Goal: Task Accomplishment & Management: Complete application form

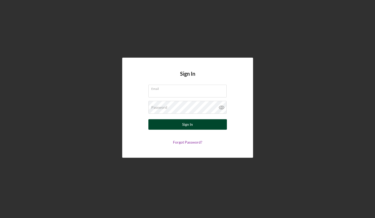
type input "[EMAIL_ADDRESS][DOMAIN_NAME]"
click at [206, 121] on button "Sign In" at bounding box center [187, 124] width 79 height 10
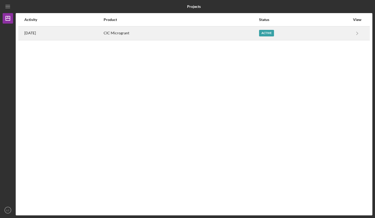
click at [274, 36] on div "Active" at bounding box center [266, 33] width 15 height 7
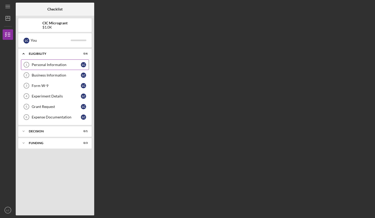
click at [39, 63] on div "Personal Information" at bounding box center [56, 65] width 49 height 4
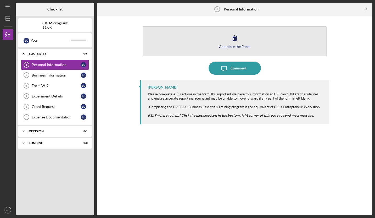
click at [213, 48] on button "Complete the Form Form" at bounding box center [235, 41] width 184 height 30
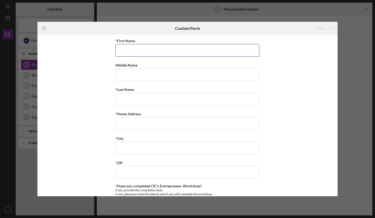
click at [213, 48] on input "*First Name" at bounding box center [187, 50] width 144 height 13
type input "[PERSON_NAME]"
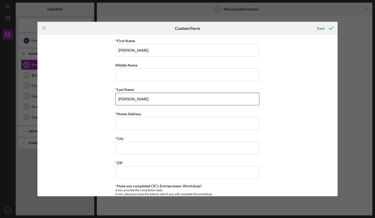
type input "[PERSON_NAME]"
type input "[STREET_ADDRESS][PERSON_NAME]"
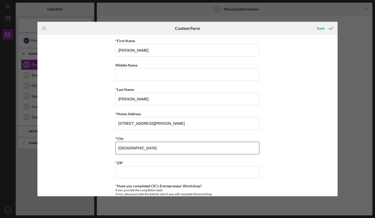
type input "[GEOGRAPHIC_DATA]"
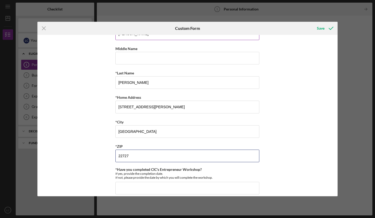
scroll to position [23, 0]
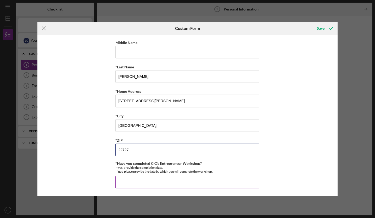
type input "22727"
click at [131, 181] on input "*Have you completed CIC's Entrepreneur Workshop?" at bounding box center [187, 182] width 144 height 13
type input "6/2024"
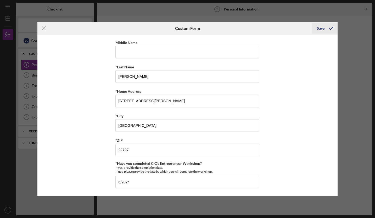
click at [320, 29] on div "Save" at bounding box center [321, 28] width 8 height 10
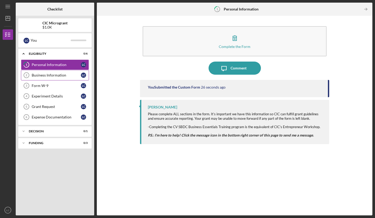
click at [65, 75] on div "Business Information" at bounding box center [56, 75] width 49 height 4
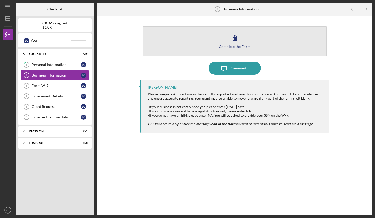
click at [228, 44] on button "Complete the Form Form" at bounding box center [235, 41] width 184 height 30
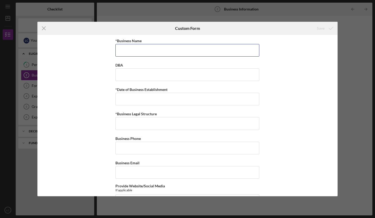
click at [228, 44] on input "*Business Name" at bounding box center [187, 50] width 144 height 13
type input "Shear Perfections Beauty Bar LLC"
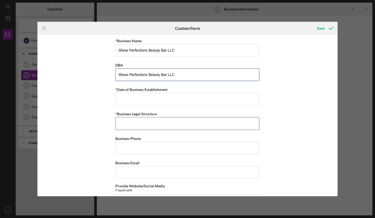
type input "Shear Perfections Beauty Bar LLC"
click at [178, 121] on input "*Business Legal Structure" at bounding box center [187, 123] width 144 height 13
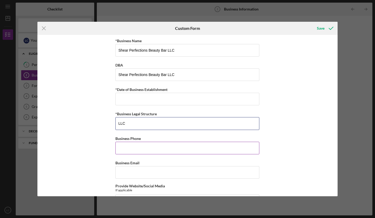
type input "LLC"
click at [165, 148] on input "Business Phone" at bounding box center [187, 148] width 144 height 13
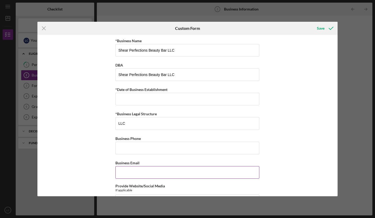
click at [154, 170] on input "Business Email" at bounding box center [187, 172] width 144 height 13
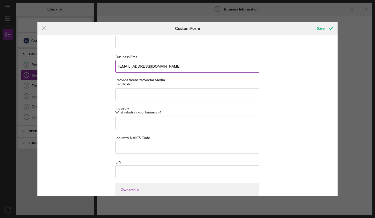
scroll to position [106, 0]
type input "[EMAIL_ADDRESS][DOMAIN_NAME]"
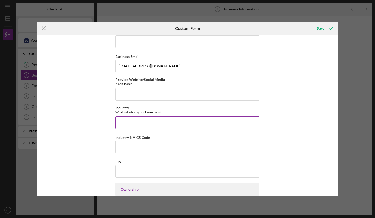
click at [144, 122] on input "Industry" at bounding box center [187, 122] width 144 height 13
type input "Beauty"
click at [143, 145] on input "Industry NAICS Code" at bounding box center [187, 147] width 144 height 13
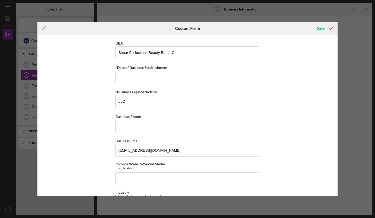
scroll to position [21, 0]
click at [150, 126] on input "Business Phone" at bounding box center [187, 126] width 144 height 13
type input "(540) ###-####"
click at [138, 77] on input "*Date of Business Establishment" at bounding box center [187, 77] width 144 height 13
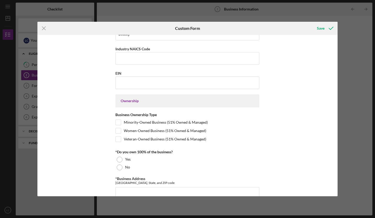
scroll to position [207, 0]
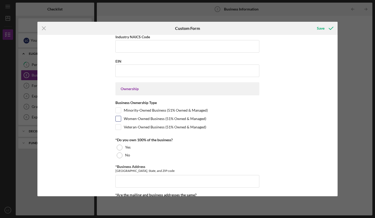
click at [117, 119] on input "Women-Owned Business (51% Owned & Managed)" at bounding box center [118, 118] width 5 height 5
checkbox input "true"
click at [119, 147] on div at bounding box center [120, 147] width 6 height 6
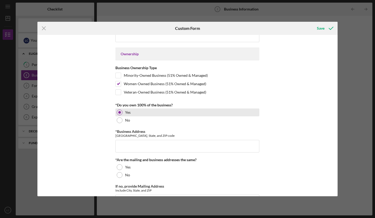
scroll to position [245, 0]
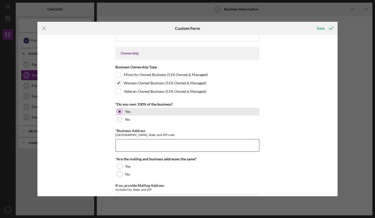
click at [119, 147] on input "*Business Address" at bounding box center [187, 145] width 144 height 13
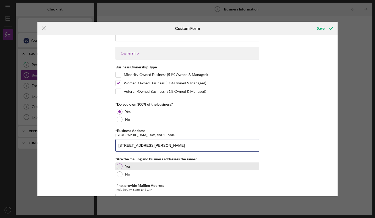
type input "[STREET_ADDRESS][PERSON_NAME]"
click at [115, 167] on div "Yes" at bounding box center [187, 166] width 144 height 8
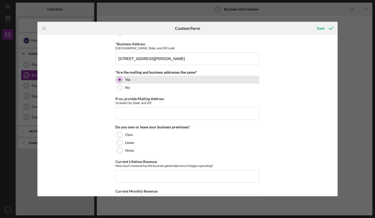
scroll to position [334, 0]
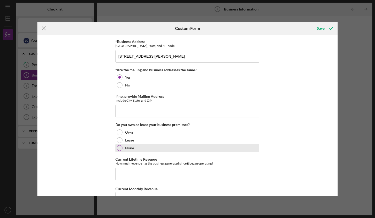
click at [120, 148] on div at bounding box center [120, 148] width 6 height 6
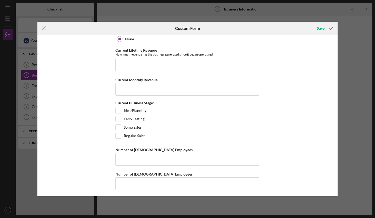
scroll to position [445, 0]
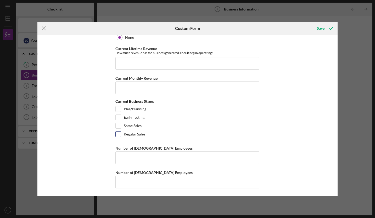
click at [119, 132] on input "Regular Sales" at bounding box center [118, 133] width 5 height 5
checkbox input "true"
click at [122, 158] on input "Number of [DEMOGRAPHIC_DATA] Employees" at bounding box center [187, 157] width 144 height 13
click at [121, 186] on input "Number of [DEMOGRAPHIC_DATA] Employees" at bounding box center [187, 182] width 144 height 13
type input "0"
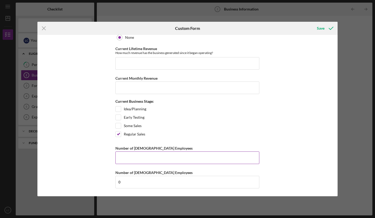
click at [121, 157] on input "Number of [DEMOGRAPHIC_DATA] Employees" at bounding box center [187, 157] width 144 height 13
type input "1"
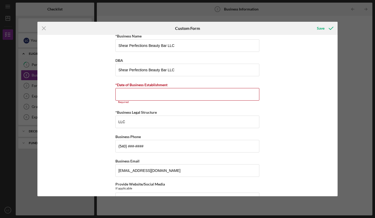
scroll to position [0, 0]
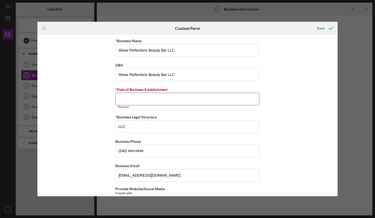
type input "0"
click at [140, 103] on input "*Date of Business Establishment" at bounding box center [187, 99] width 144 height 13
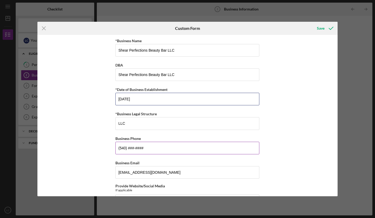
type input "[DATE]"
click at [130, 149] on input "(540) ###-####" at bounding box center [187, 148] width 144 height 13
type input "[PHONE_NUMBER]"
click at [100, 147] on div "*Business Name Shear Perfections Beauty Bar LLC DBA Shear Perfections Beauty Ba…" at bounding box center [187, 115] width 300 height 161
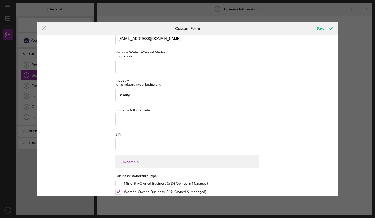
scroll to position [133, 0]
click at [125, 142] on input "EIN" at bounding box center [187, 144] width 144 height 13
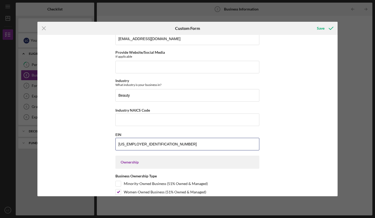
type input "[US_EMPLOYER_IDENTIFICATION_NUMBER]"
click at [93, 138] on div "*Business Name Shear Perfections Beauty Bar LLC DBA Shear Perfections Beauty Ba…" at bounding box center [187, 115] width 300 height 161
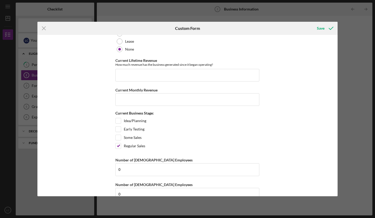
scroll to position [442, 0]
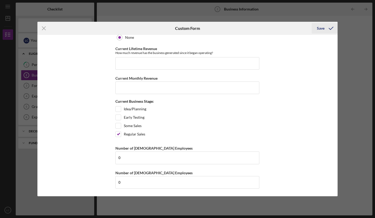
click at [328, 28] on icon "submit" at bounding box center [331, 28] width 13 height 13
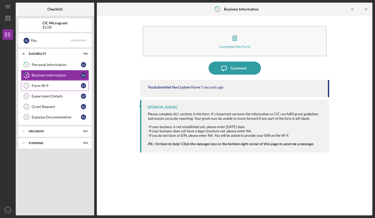
click at [52, 85] on div "Form W-9" at bounding box center [56, 85] width 49 height 4
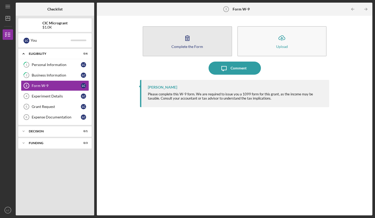
click at [177, 45] on div "Complete the Form" at bounding box center [187, 46] width 32 height 4
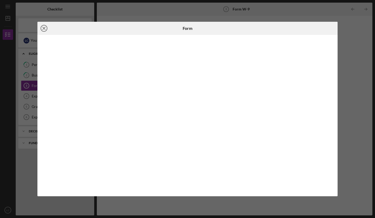
click at [44, 31] on icon "Icon/Close" at bounding box center [43, 28] width 13 height 13
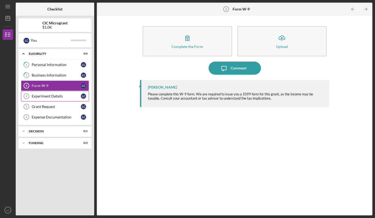
click at [48, 93] on link "Experiment Details 4 Experiment Details L C" at bounding box center [55, 96] width 68 height 10
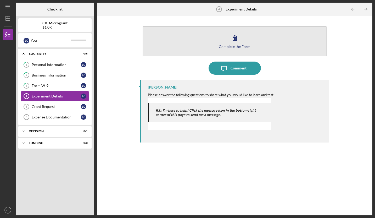
click at [205, 42] on button "Complete the Form Form" at bounding box center [235, 41] width 184 height 30
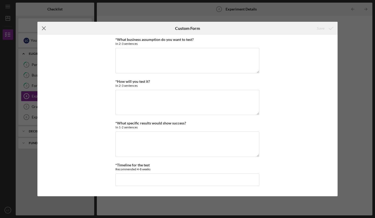
click at [44, 28] on icon "Icon/Menu Close" at bounding box center [43, 28] width 13 height 13
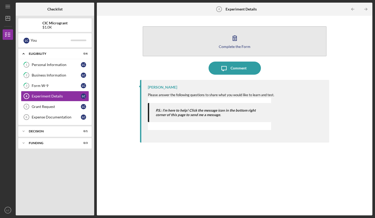
click at [227, 33] on button "Complete the Form Form" at bounding box center [235, 41] width 184 height 30
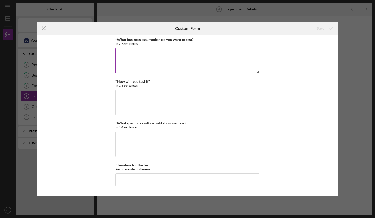
click at [164, 57] on textarea "*What business assumption do you want to test?" at bounding box center [187, 60] width 144 height 25
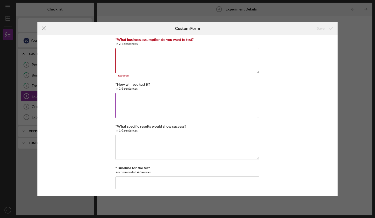
click at [121, 95] on textarea "*How will you test it?" at bounding box center [187, 105] width 144 height 25
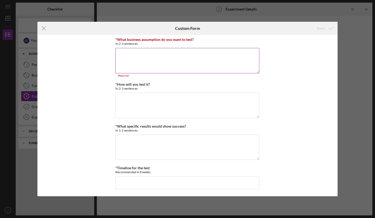
click at [120, 54] on textarea "*What business assumption do you want to test?" at bounding box center [187, 60] width 144 height 25
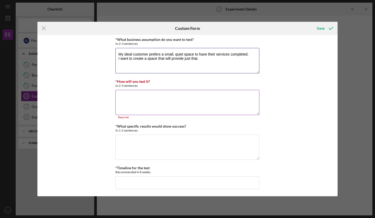
type textarea "My ideal customer prefers a small, quiet space to have their services completed…"
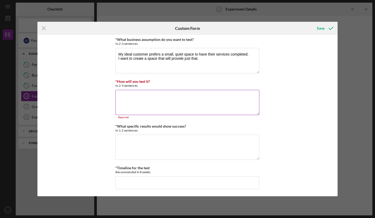
click at [121, 96] on textarea "*How will you test it?" at bounding box center [187, 102] width 144 height 25
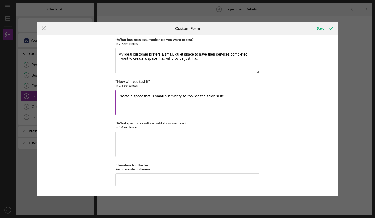
click at [189, 96] on textarea "Create a space that is small but mighty, to rpovide the salon suite" at bounding box center [187, 102] width 144 height 25
click at [226, 96] on textarea "Create a space that is small but mighty, to provide the salon suite" at bounding box center [187, 102] width 144 height 25
click at [232, 97] on textarea "Create a space that is small but mighty, to provide the salon suite expierence …" at bounding box center [187, 102] width 144 height 25
click at [242, 102] on textarea "Create a space that is small but mighty, to provide the salon suite experence w…" at bounding box center [187, 102] width 144 height 25
click at [233, 96] on textarea "Create a space that is small but mighty, to provide the salon suite experence w…" at bounding box center [187, 102] width 144 height 25
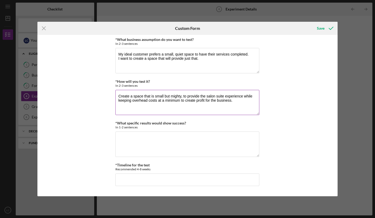
click at [242, 103] on textarea "Create a space that is small but mighty, to provide the salon suite experience …" at bounding box center [187, 102] width 144 height 25
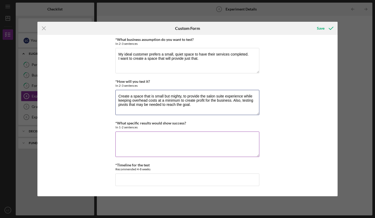
type textarea "Create a space that is small but mighty, to provide the salon suite experience …"
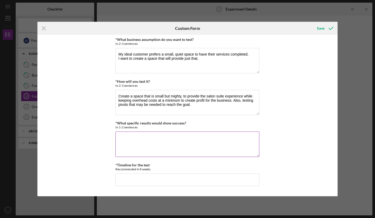
click at [201, 134] on textarea "*What specific results would show success?" at bounding box center [187, 143] width 144 height 25
click at [117, 140] on textarea "Repeat customers" at bounding box center [187, 143] width 144 height 25
click at [118, 139] on textarea "Repeat customers" at bounding box center [187, 143] width 144 height 25
click at [228, 139] on textarea "Results that would show success would be having repeat customers" at bounding box center [187, 143] width 144 height 25
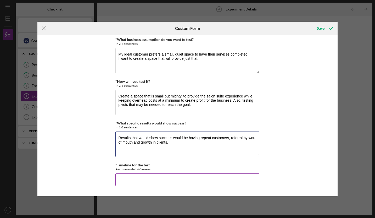
type textarea "Results that would show success would be having repeat customers, referral by w…"
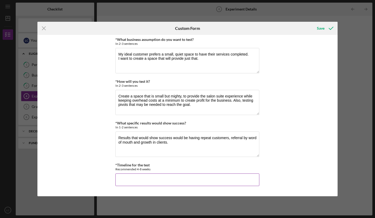
click at [129, 178] on input "*Timeline for the test" at bounding box center [187, 179] width 144 height 13
click at [241, 180] on input "The timeline for the test would be roughy 8 weeks as it takes some time to get …" at bounding box center [187, 179] width 144 height 13
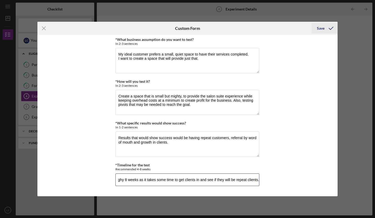
type input "The timeline for the test would be roughy 8 weeks as it takes some time to get …"
click at [315, 27] on button "Save" at bounding box center [325, 28] width 26 height 10
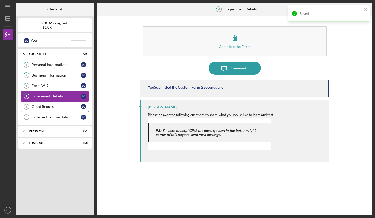
click at [70, 110] on link "Grant Request 5 Grant Request L C" at bounding box center [55, 106] width 68 height 10
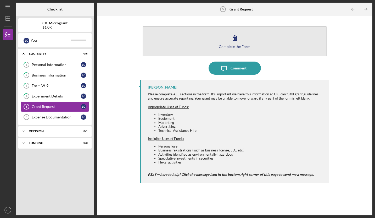
click at [231, 49] on button "Complete the Form Form" at bounding box center [235, 41] width 184 height 30
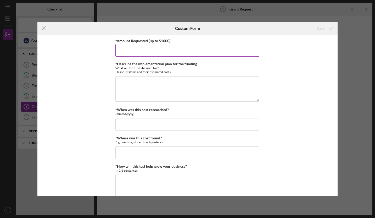
click at [135, 48] on input "*Amount Requested (up to $1000)" at bounding box center [187, 50] width 144 height 13
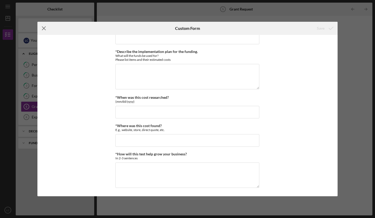
click at [43, 29] on line at bounding box center [43, 28] width 3 height 3
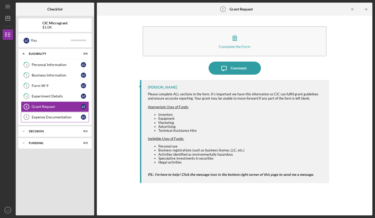
click at [54, 116] on div "Expense Documentation" at bounding box center [56, 117] width 49 height 4
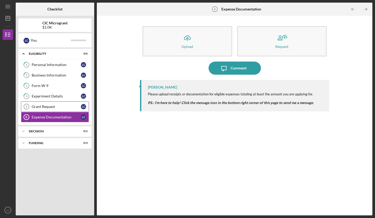
click at [51, 103] on link "Grant Request 5 Grant Request L C" at bounding box center [55, 106] width 68 height 10
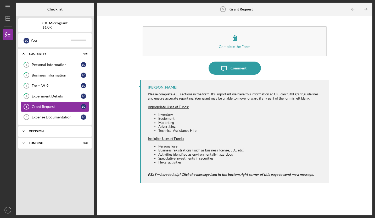
click at [61, 127] on div "Icon/Expander Decision 0 / 1" at bounding box center [54, 131] width 73 height 10
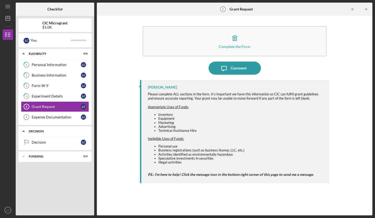
click at [30, 131] on div "Decision" at bounding box center [57, 131] width 56 height 3
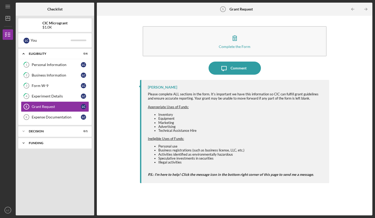
click at [31, 143] on div "FUNDING" at bounding box center [57, 142] width 56 height 3
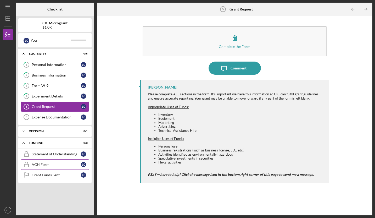
click at [45, 164] on div "ACH Form" at bounding box center [56, 164] width 49 height 4
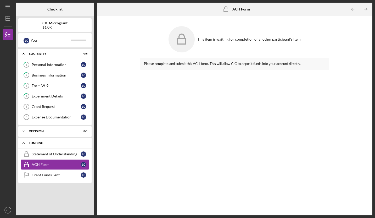
click at [38, 142] on div "FUNDING" at bounding box center [57, 142] width 56 height 3
